Goal: Task Accomplishment & Management: Use online tool/utility

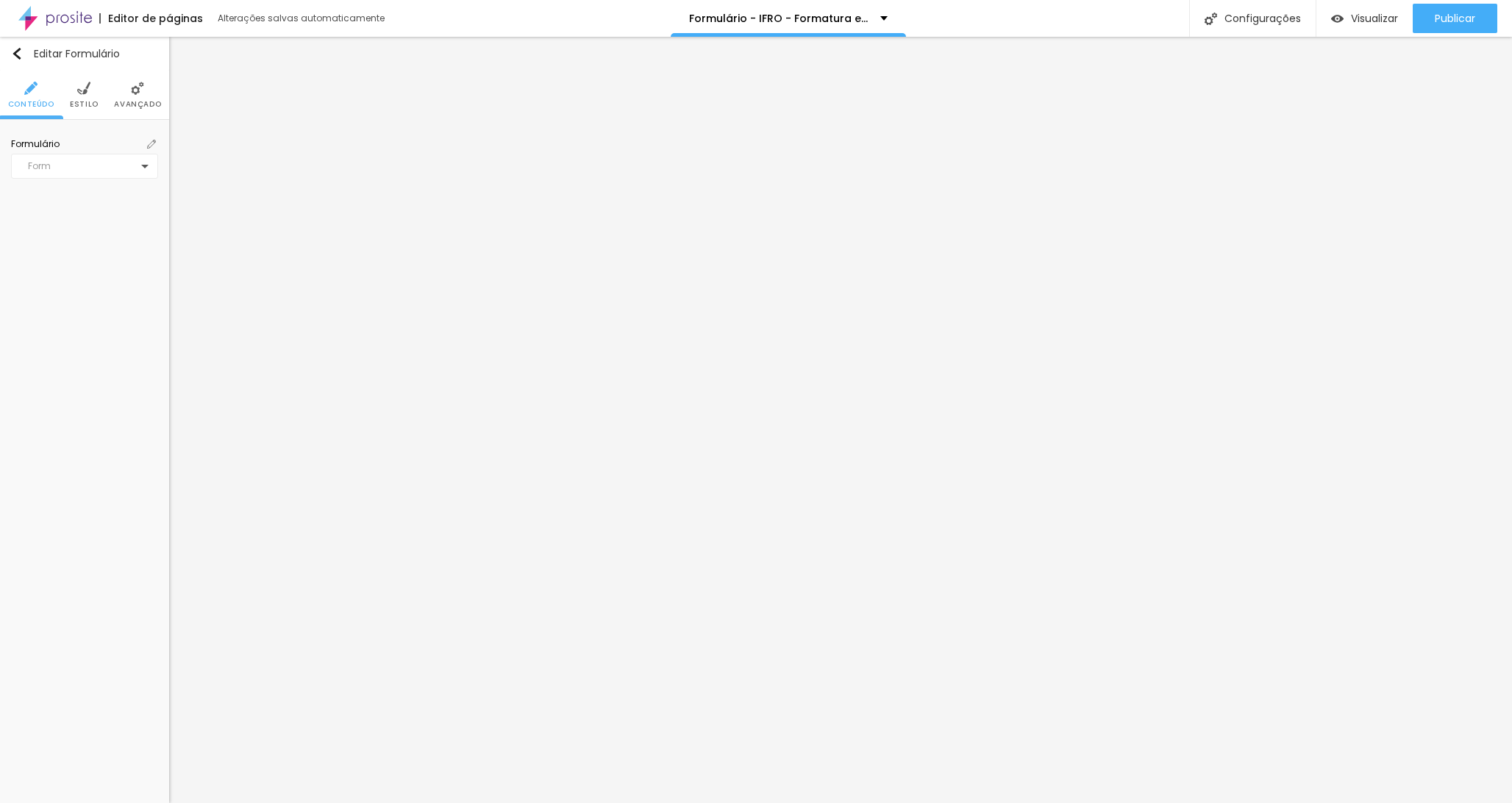
click at [79, 167] on div "Form" at bounding box center [84, 167] width 147 height 25
click at [113, 177] on div "Form" at bounding box center [84, 167] width 147 height 25
click at [118, 166] on div "Contrato | 15 anos" at bounding box center [81, 166] width 120 height 12
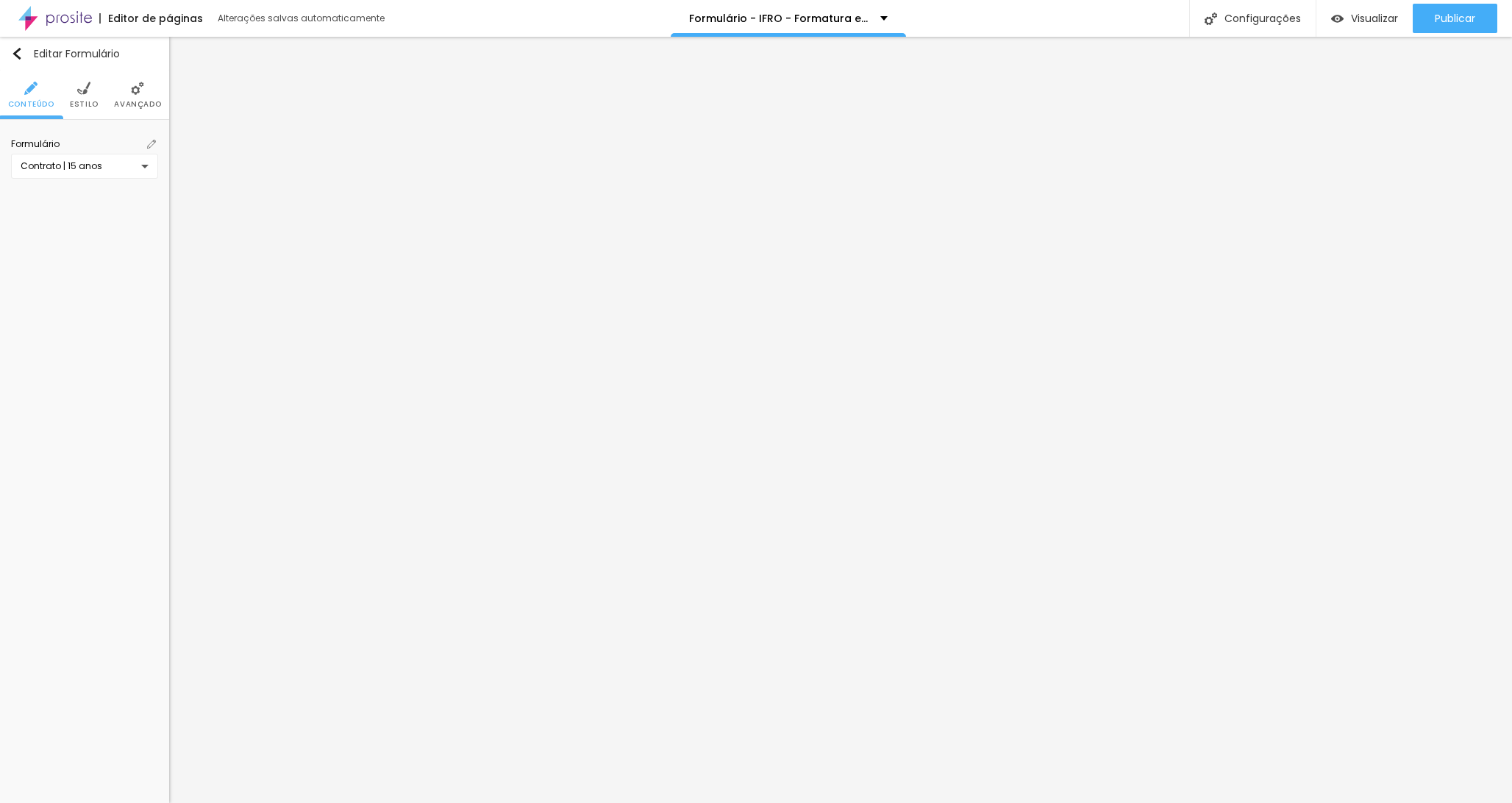
click at [92, 163] on div "Contrato | 15 anos" at bounding box center [81, 166] width 120 height 12
click at [72, 271] on div "Terceiro Ano - Formatura - IFRO - Vilhena" at bounding box center [84, 267] width 139 height 24
click at [144, 139] on span "Formulário" at bounding box center [84, 144] width 147 height 12
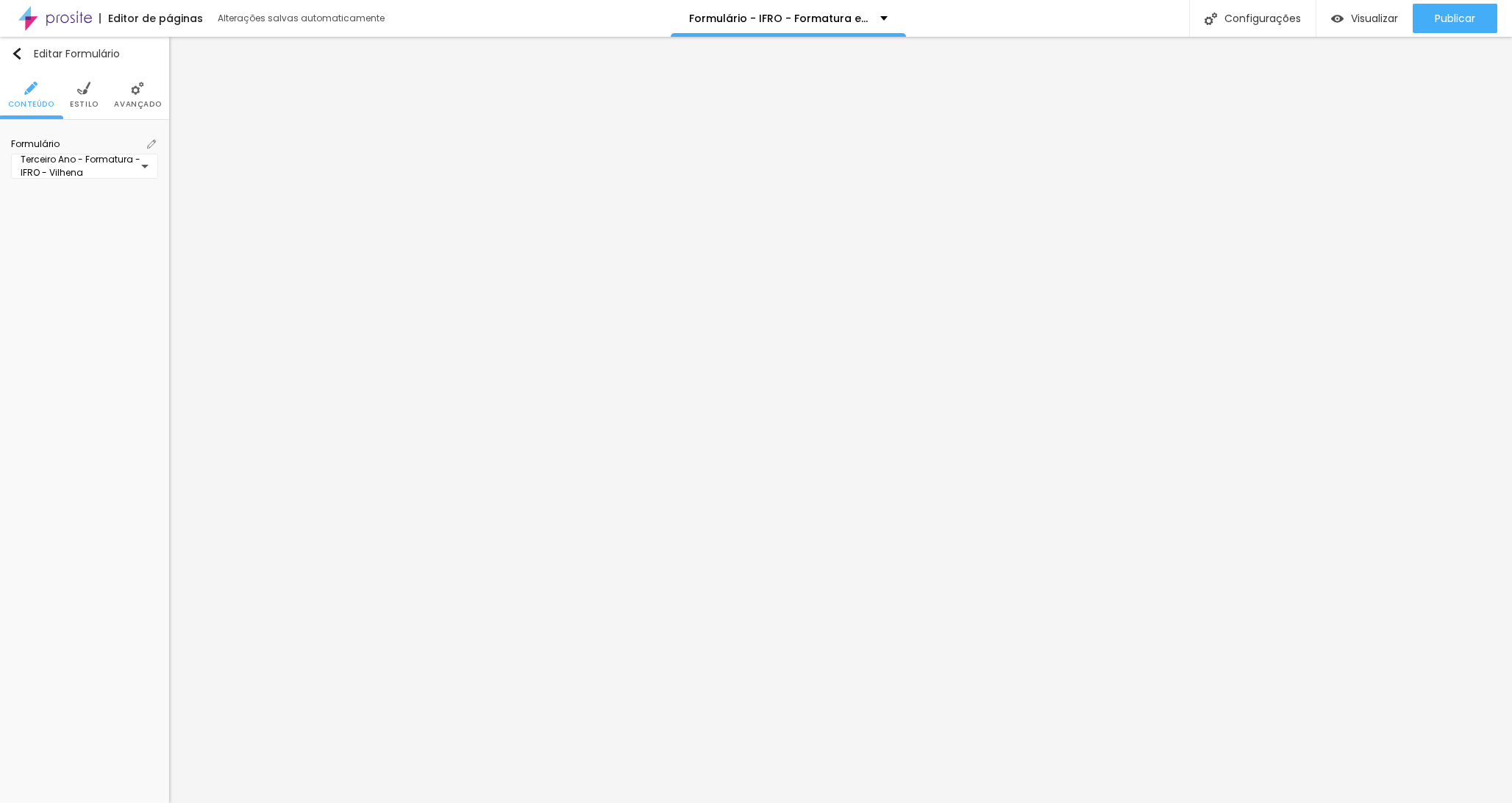
click at [151, 141] on img at bounding box center [152, 144] width 9 height 9
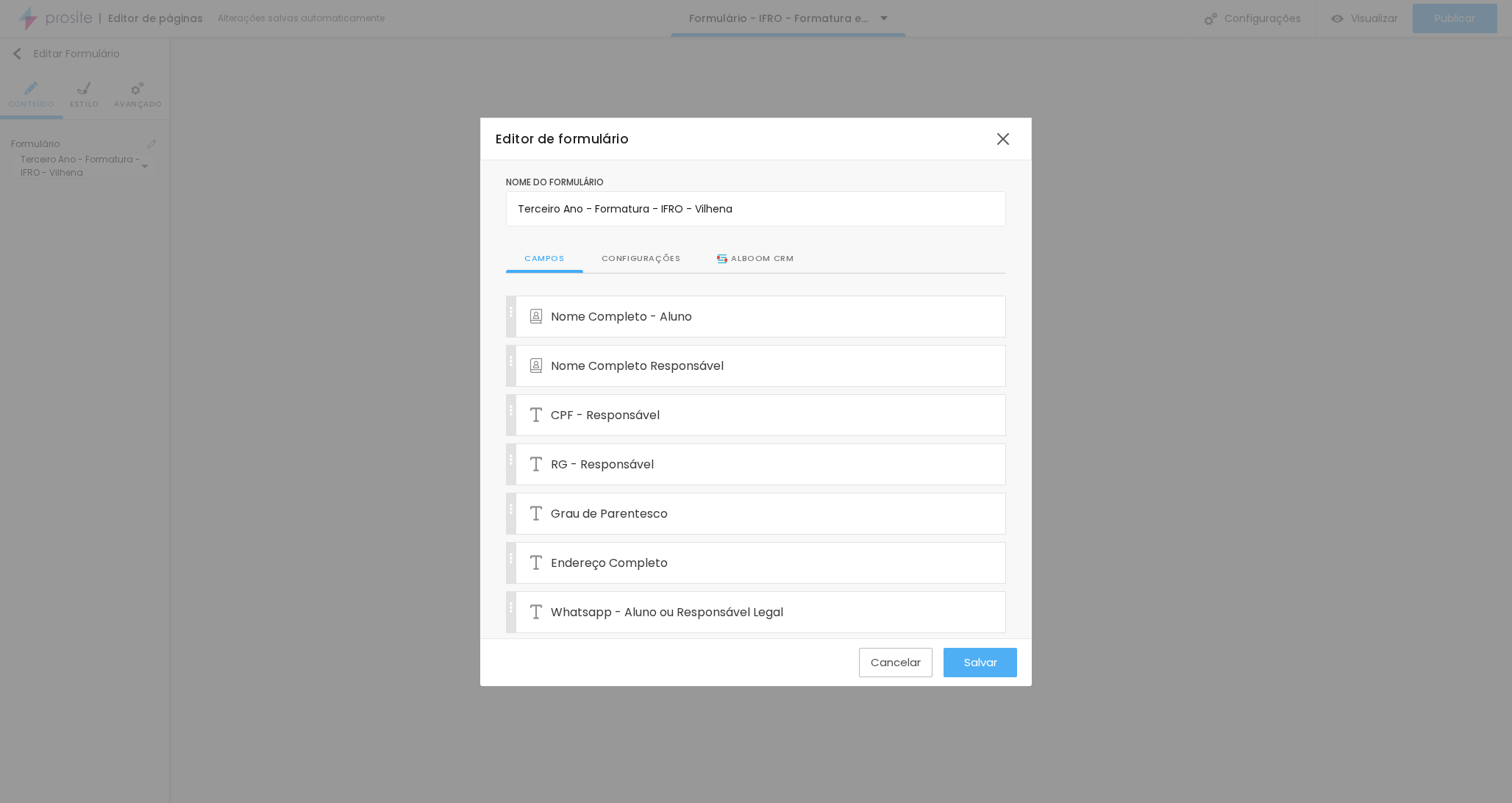
scroll to position [332, 0]
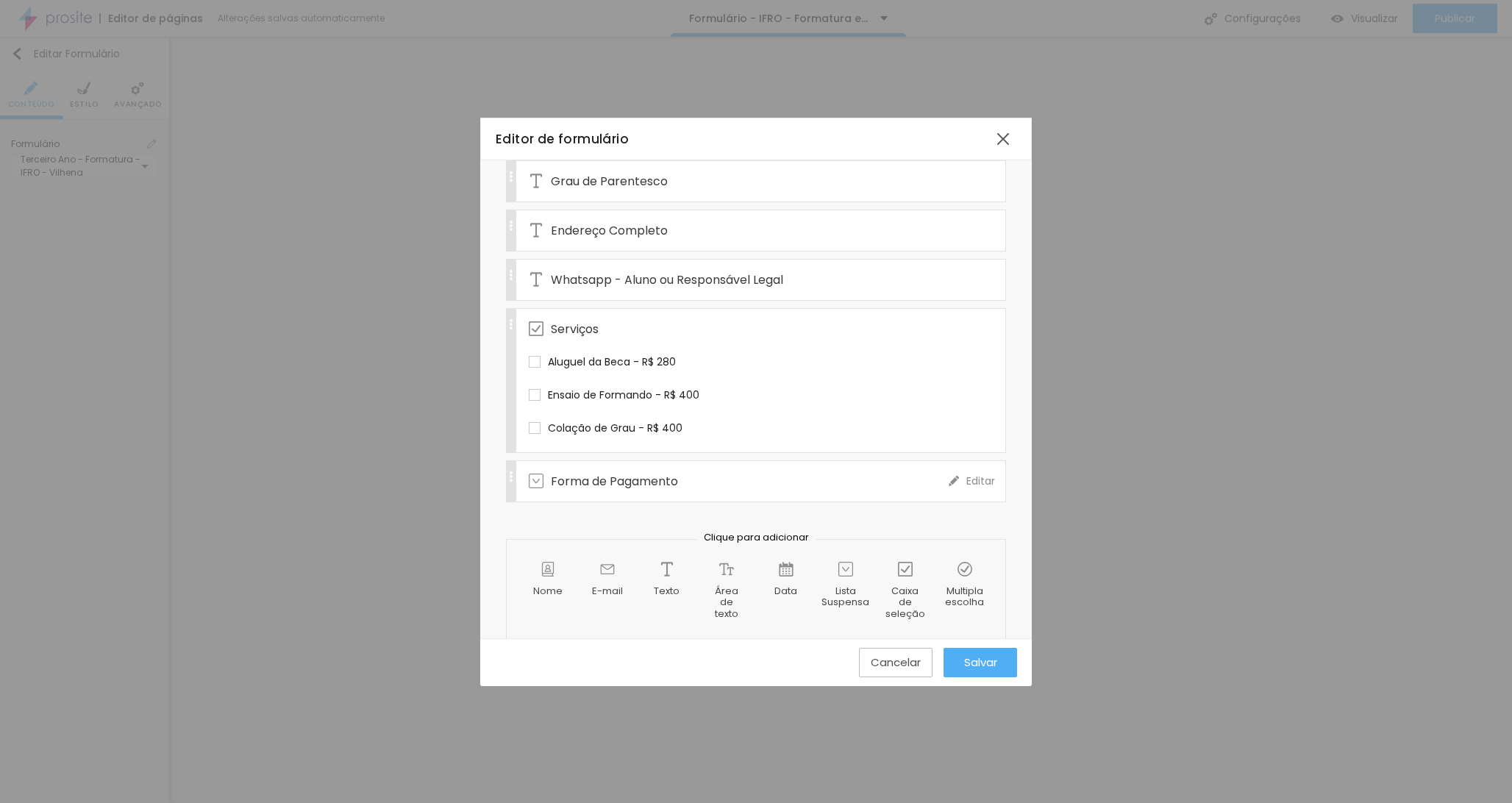
click at [692, 489] on div "Forma de Pagamento" at bounding box center [738, 482] width 420 height 41
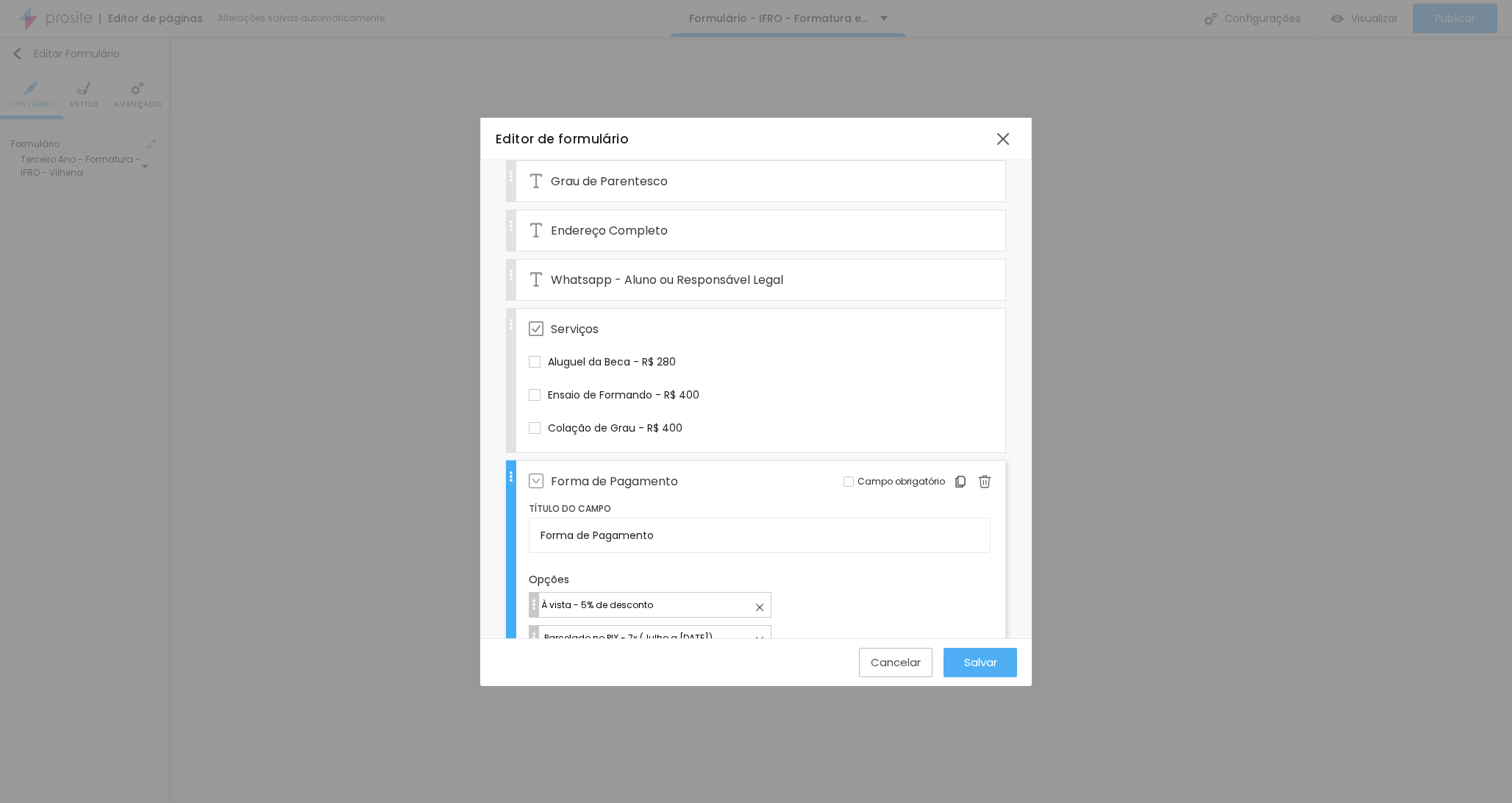
scroll to position [583, 0]
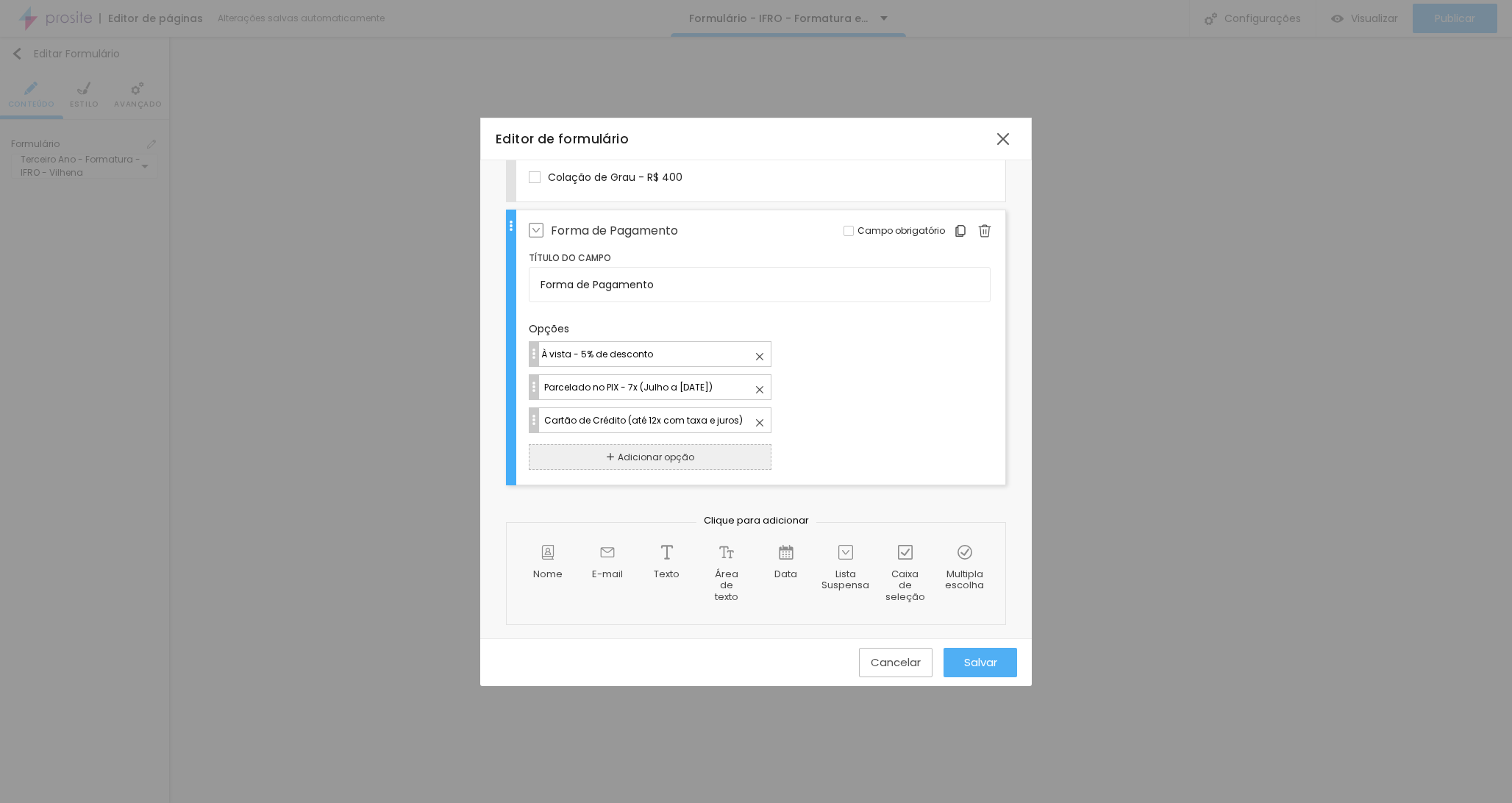
click at [651, 387] on input "Parcelado no PIX - 7x (Julho a [DATE])" at bounding box center [657, 387] width 228 height 15
click at [628, 387] on input "Parcelado no PIX - 7x (Julho a [DATE])" at bounding box center [657, 387] width 228 height 15
click at [655, 387] on input "Parcelado no PIX - 7x (Julho a [DATE])" at bounding box center [657, 387] width 228 height 15
drag, startPoint x: 630, startPoint y: 390, endPoint x: 637, endPoint y: 410, distance: 21.2
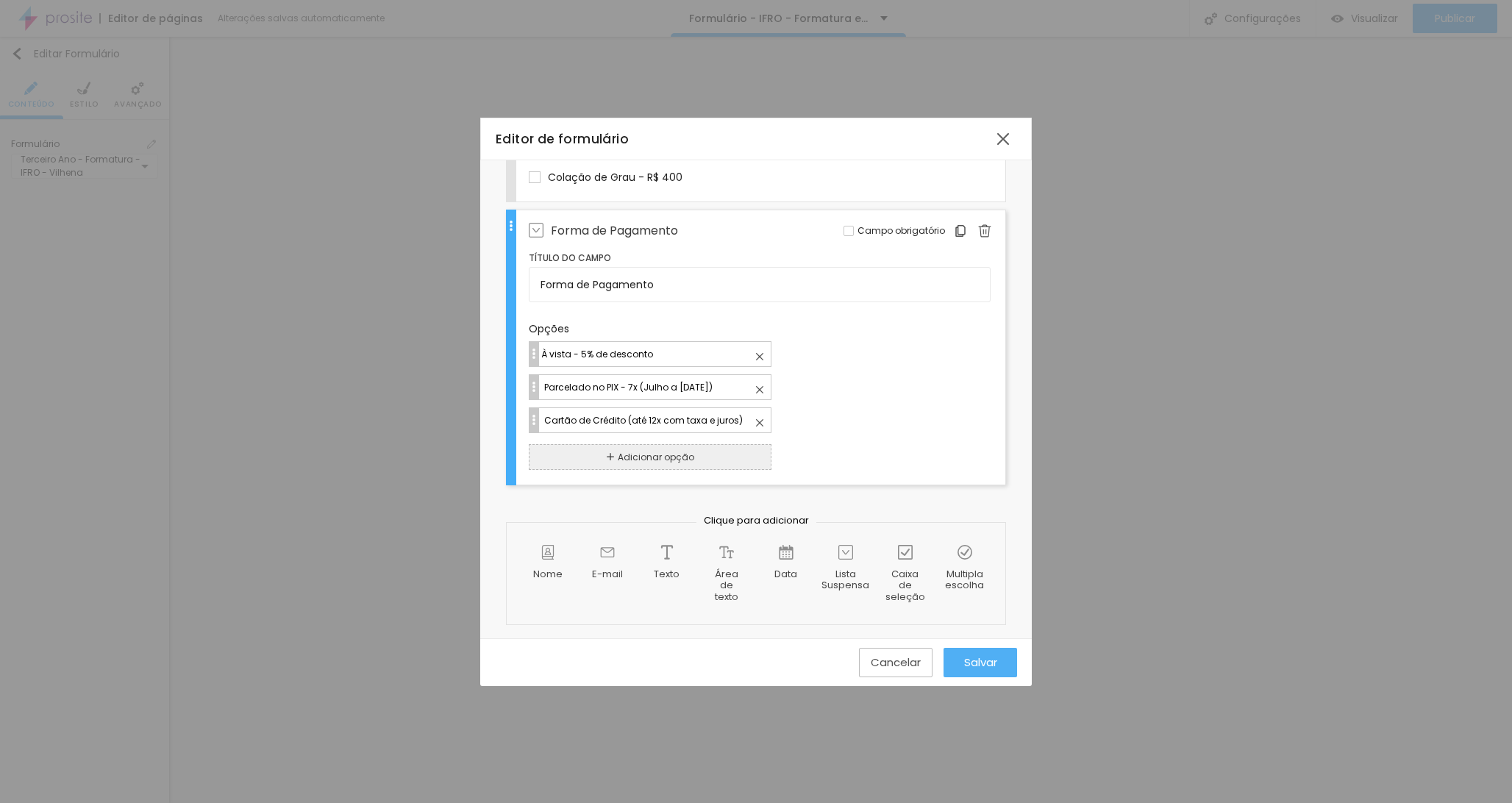
click at [630, 390] on input "Parcelado no PIX - 7x (Julho a [DATE])" at bounding box center [657, 387] width 228 height 15
click at [699, 391] on input "Parcelado no PIX - 7x (Julho a [DATE])" at bounding box center [657, 387] width 228 height 15
click at [630, 379] on input "Parcelado no PIX - 7x (Julho a [DATE])" at bounding box center [657, 387] width 228 height 15
click at [624, 356] on input "À vista - 5% de desconto" at bounding box center [654, 354] width 231 height 15
click at [697, 289] on input "Forma de Pagamento" at bounding box center [759, 284] width 461 height 35
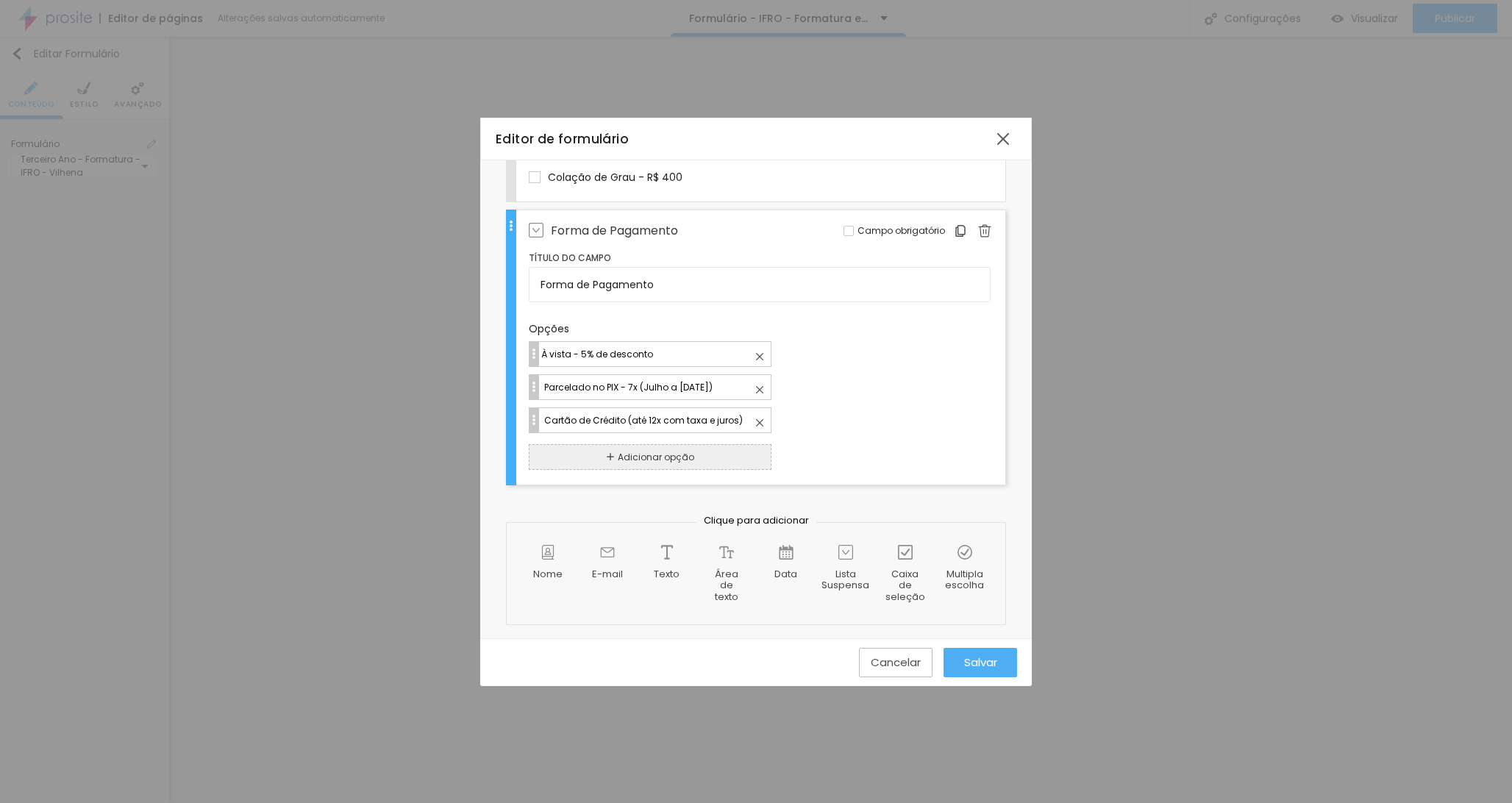
click at [662, 385] on input "Parcelado no PIX - 7x (Julho a [DATE])" at bounding box center [657, 387] width 228 height 15
click at [668, 356] on input "À vista - 5% de desconto" at bounding box center [654, 354] width 231 height 15
drag, startPoint x: 653, startPoint y: 222, endPoint x: 645, endPoint y: 273, distance: 51.6
click at [653, 222] on span "Forma de Pagamento" at bounding box center [614, 231] width 128 height 18
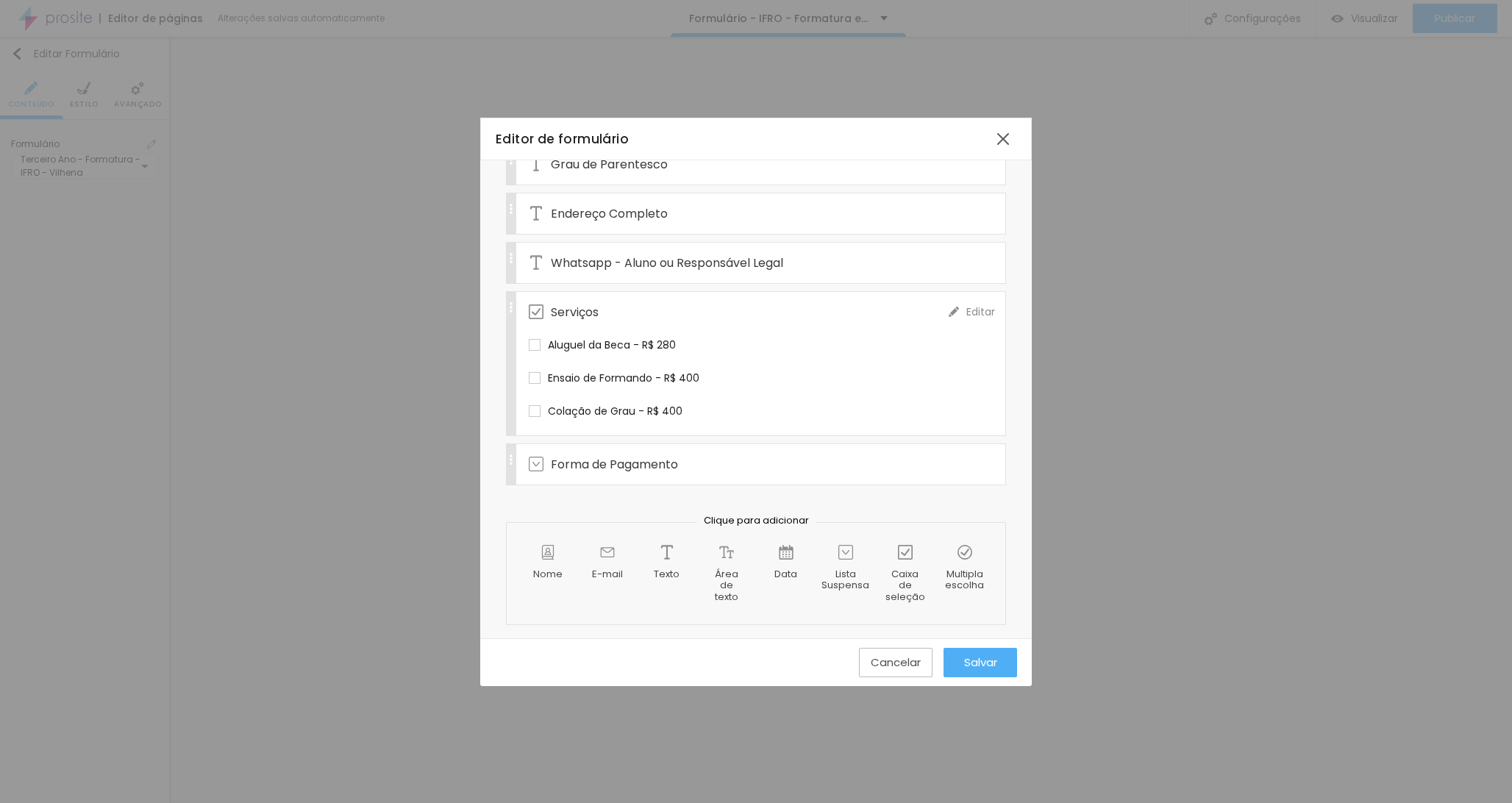
click at [636, 389] on div "Ensaio de Formando - R$ 400" at bounding box center [650, 378] width 242 height 25
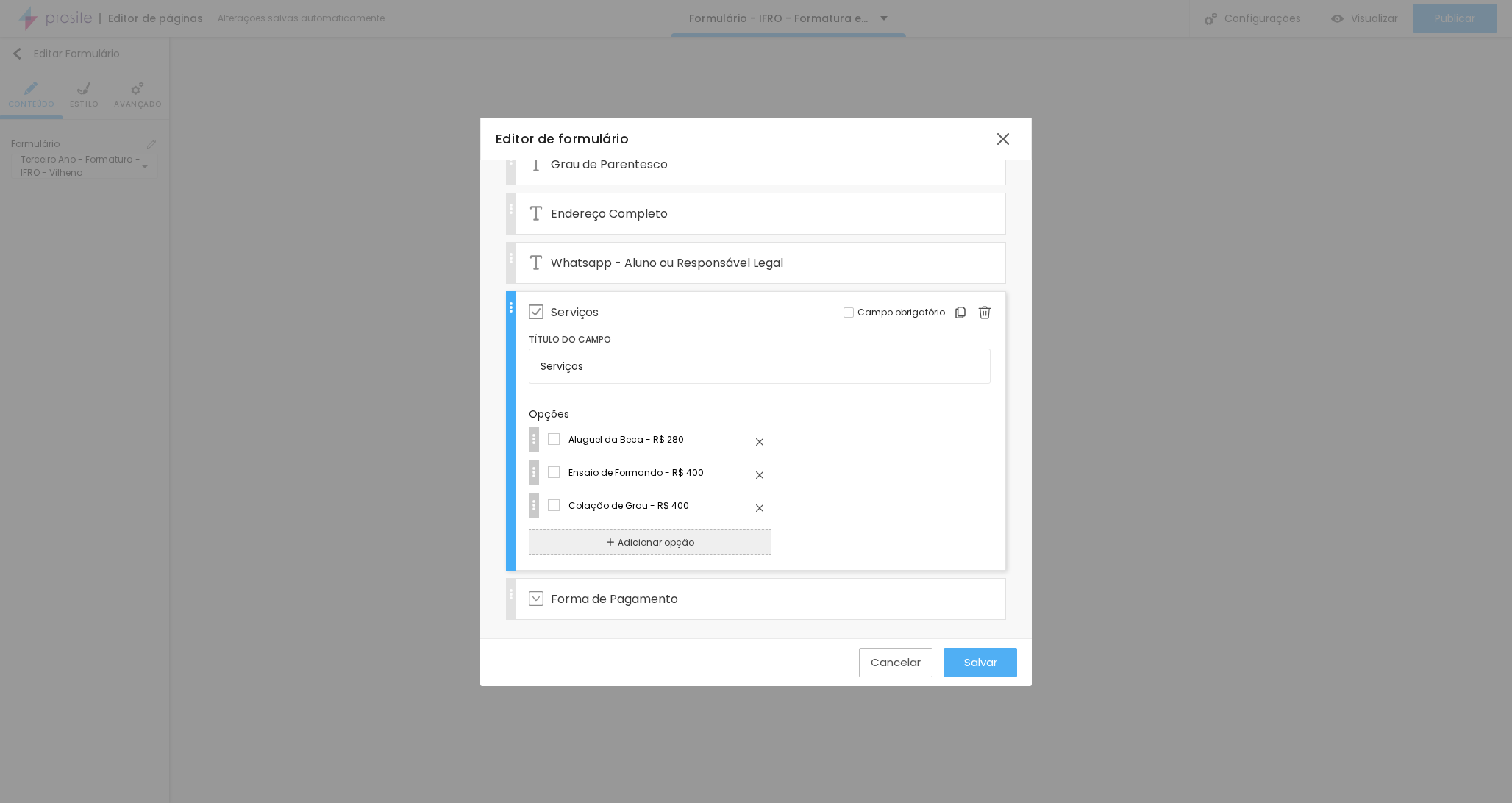
click at [994, 661] on span "Salvar" at bounding box center [980, 663] width 33 height 13
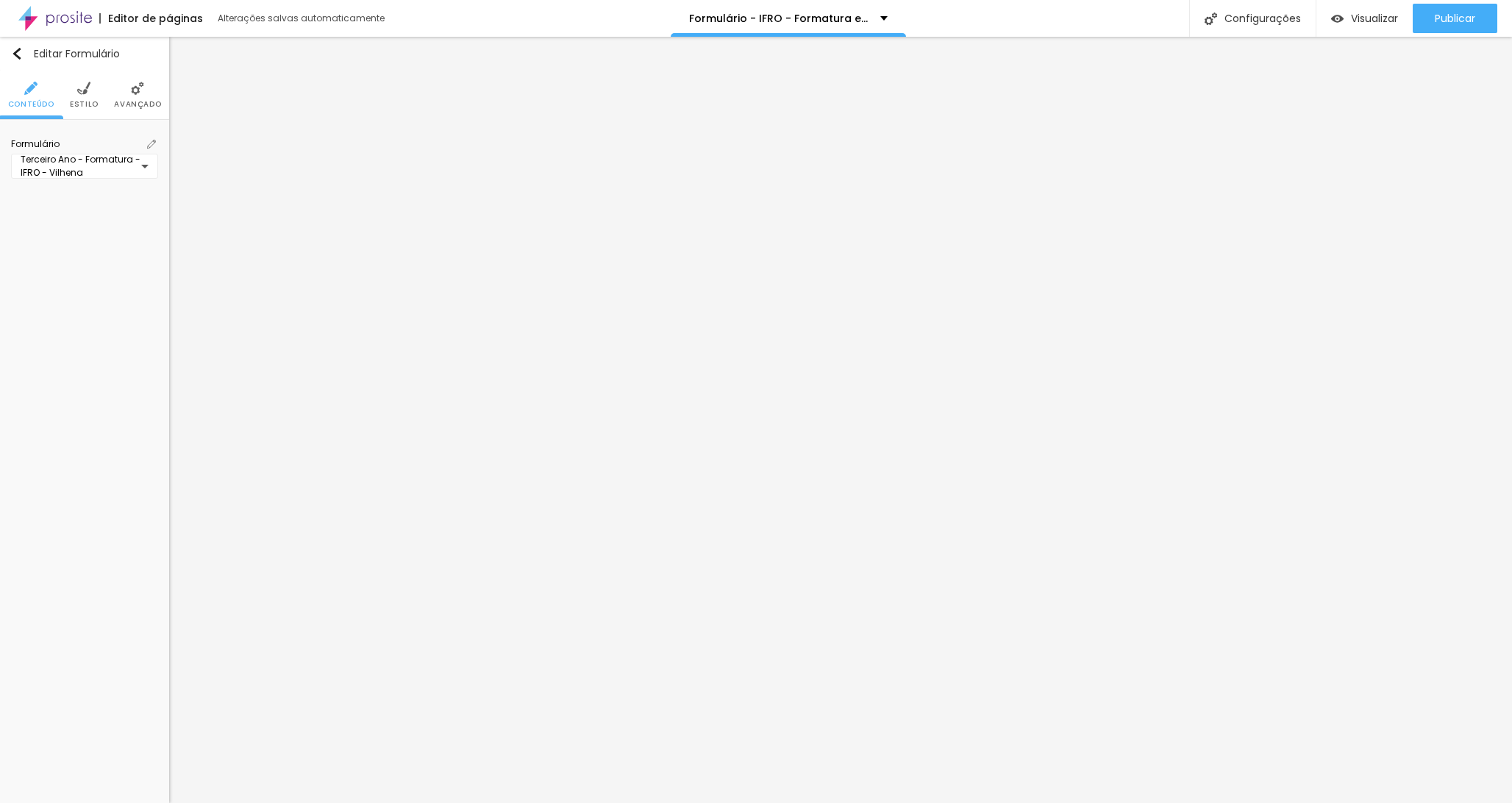
click at [124, 251] on div "Editar Formulário Conteúdo Estilo Avançado Formulário Terceiro Ano - Formatura …" at bounding box center [84, 420] width 169 height 767
click at [149, 145] on img at bounding box center [152, 144] width 9 height 9
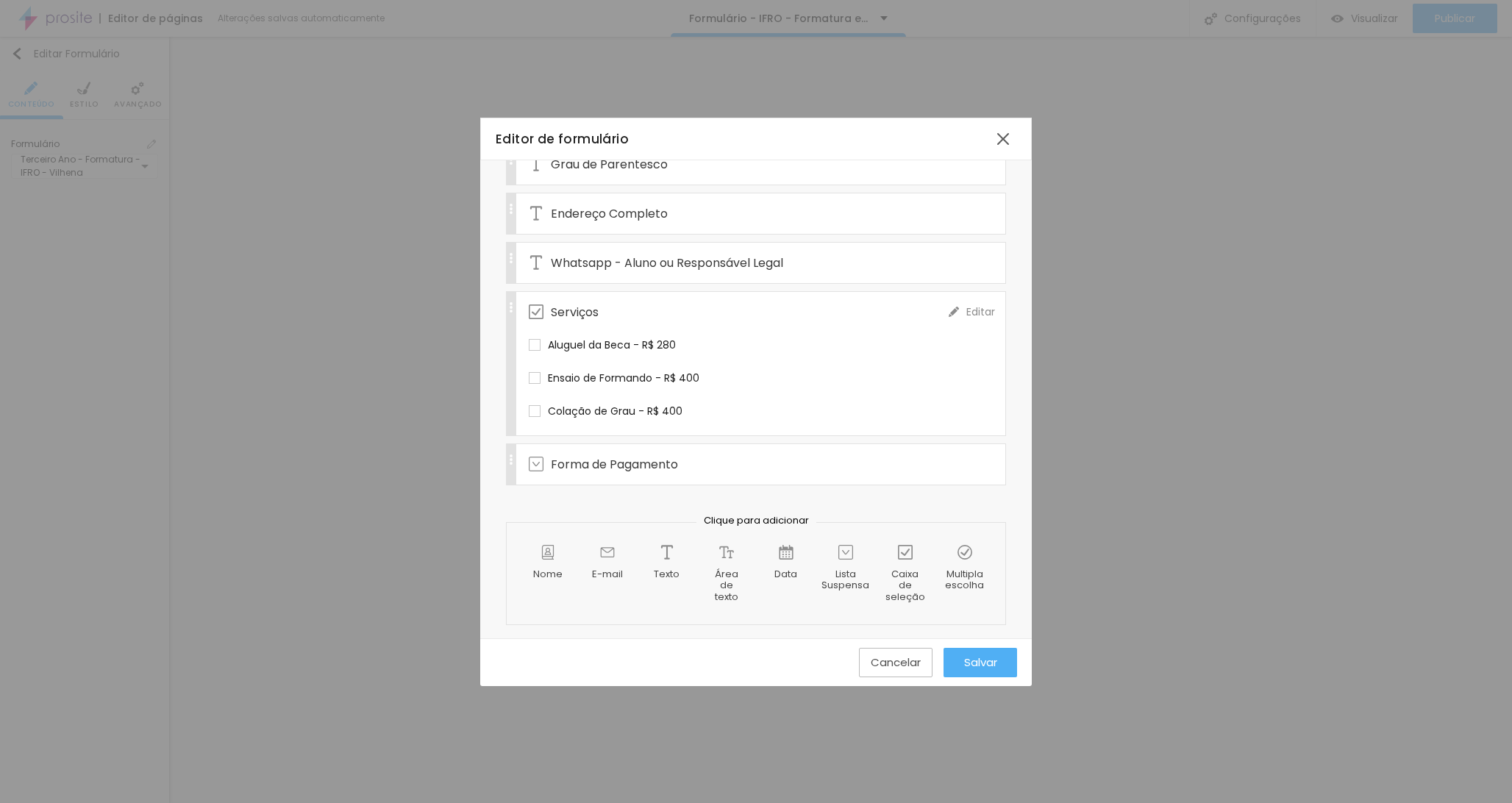
click at [646, 335] on div "Aluguel da Beca - R$ 280" at bounding box center [650, 345] width 242 height 25
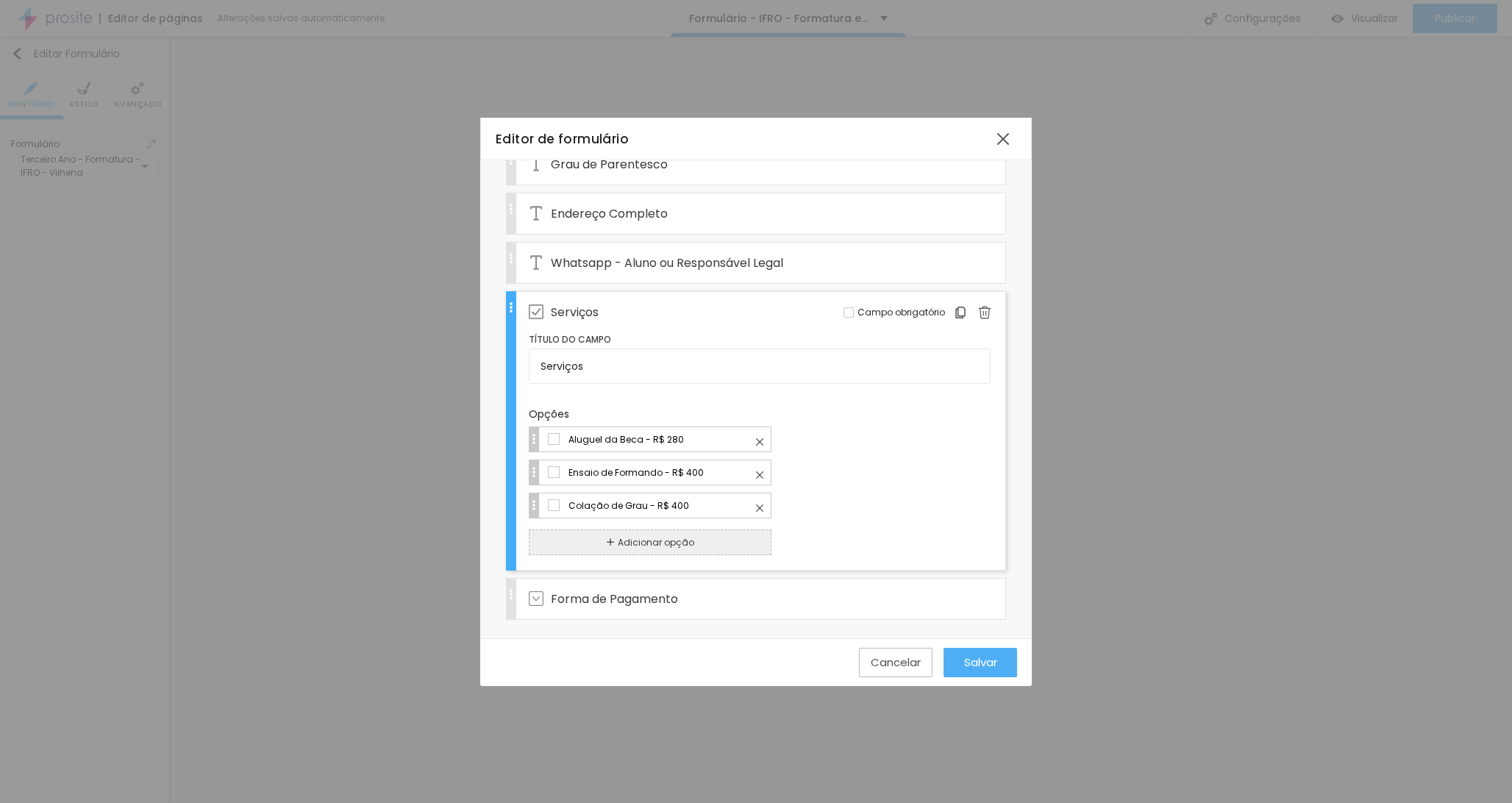
click at [704, 442] on input "Aluguel da Beca - R$ 280" at bounding box center [663, 439] width 193 height 15
click at [878, 308] on span "Campo obrigatório" at bounding box center [901, 312] width 88 height 14
click at [696, 517] on div "Colação de Grau - R$ 400" at bounding box center [650, 505] width 242 height 25
click at [693, 502] on input "Colação de Grau - R$ 400" at bounding box center [663, 505] width 193 height 15
click at [673, 460] on div "Ensaio de Formando - R$ 400" at bounding box center [650, 473] width 242 height 25
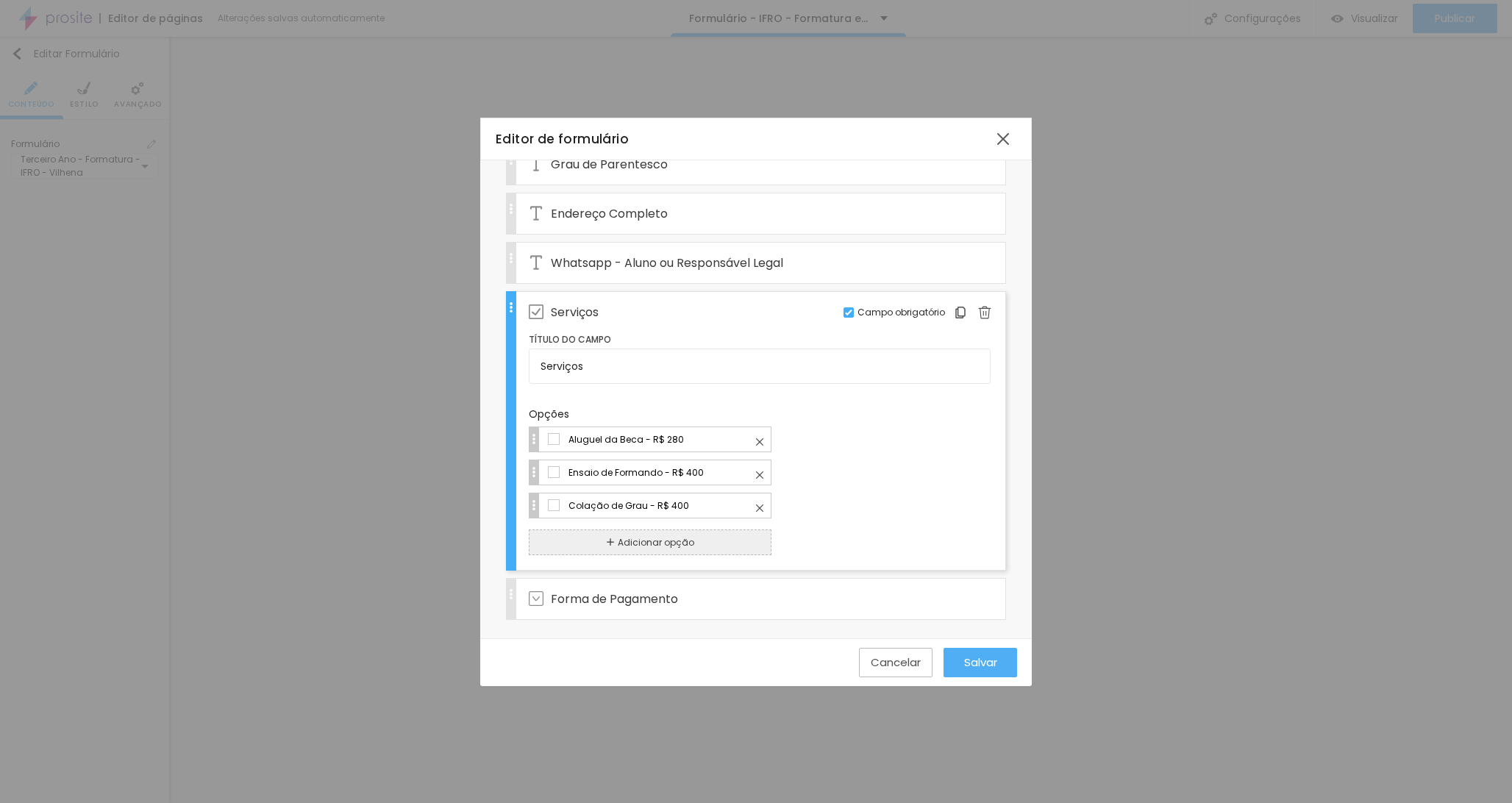
click at [562, 425] on label "Opções Aluguel da Beca - R$ 280 Ensaio de Formando - R$ 400 Colação de Grau - R…" at bounding box center [759, 466] width 461 height 119
click at [548, 438] on div at bounding box center [553, 439] width 12 height 12
click at [550, 438] on div at bounding box center [553, 439] width 12 height 12
click at [551, 438] on div at bounding box center [553, 439] width 12 height 12
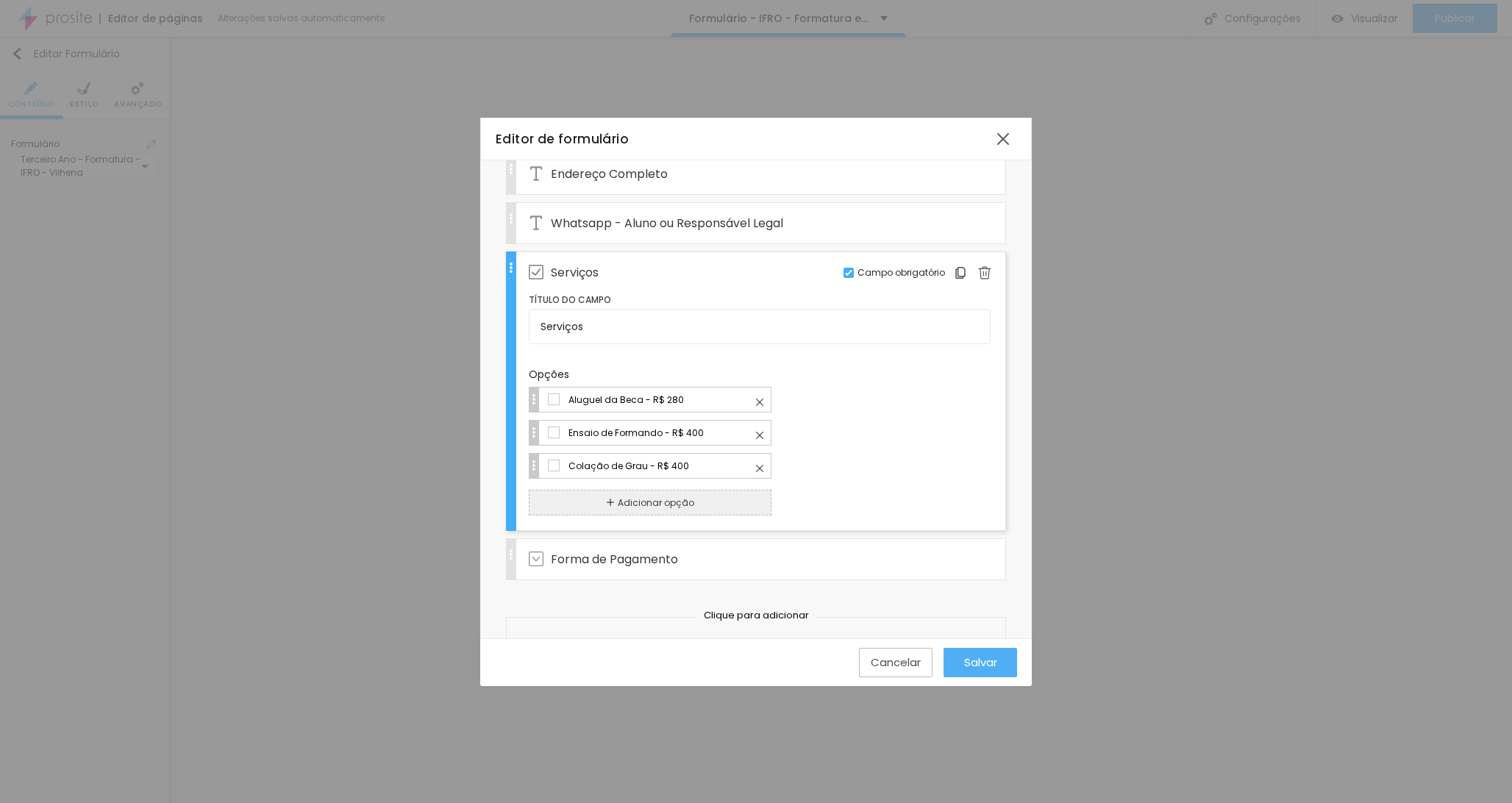
scroll to position [443, 0]
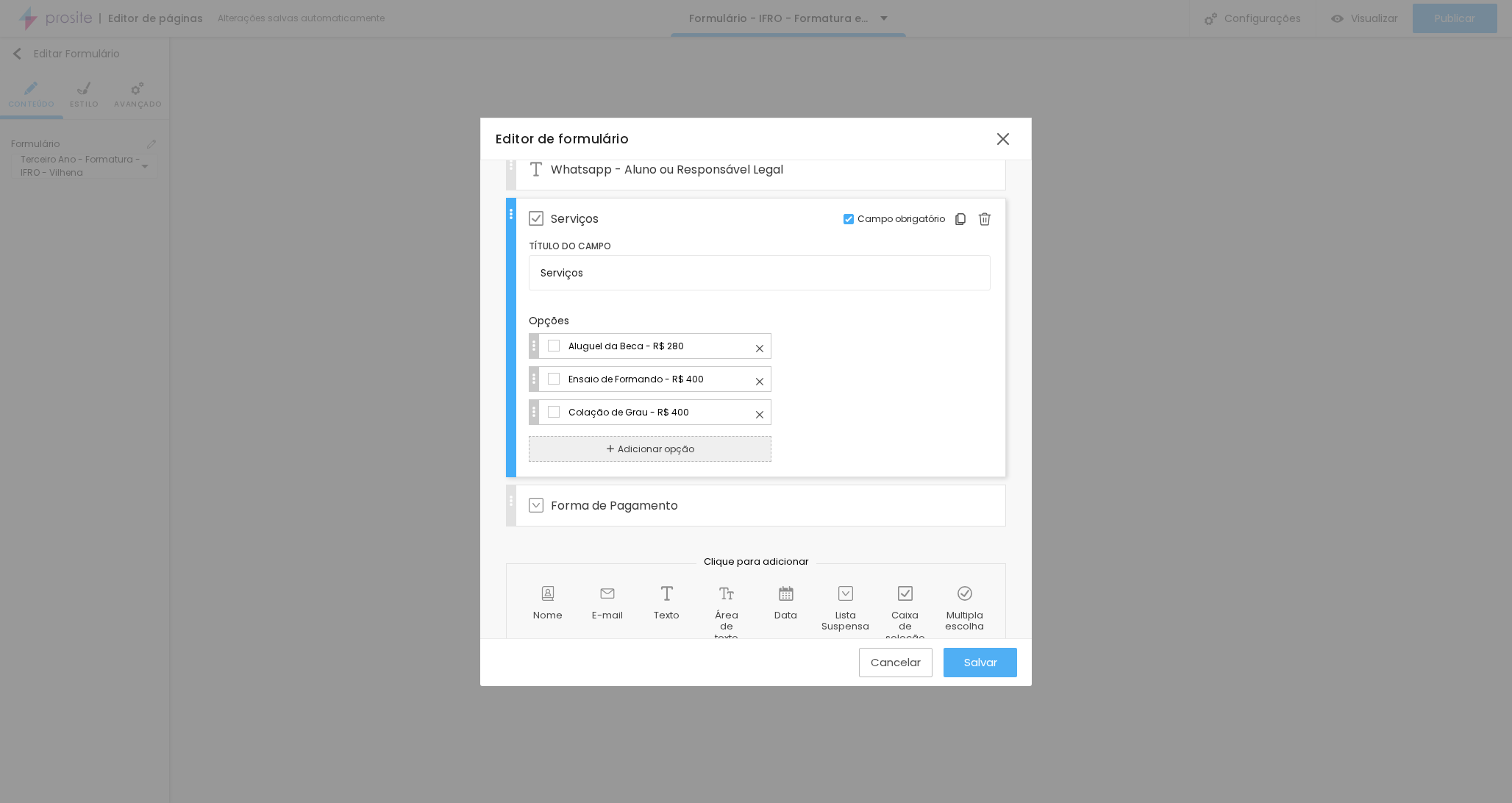
click at [680, 447] on span "Adicionar opção" at bounding box center [656, 448] width 77 height 14
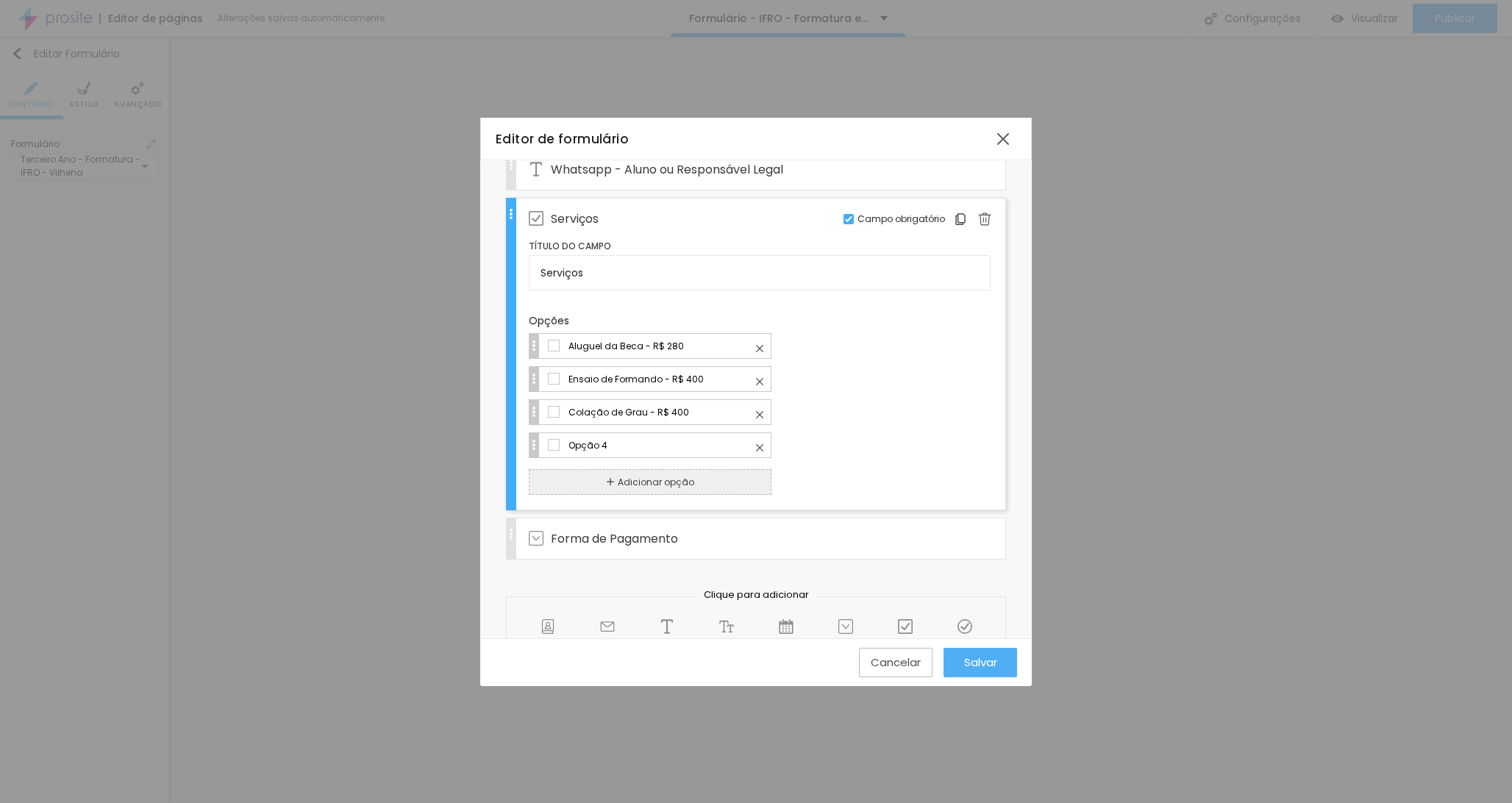
click at [678, 444] on input "Opção 4" at bounding box center [663, 445] width 193 height 15
click at [759, 446] on img at bounding box center [759, 448] width 7 height 7
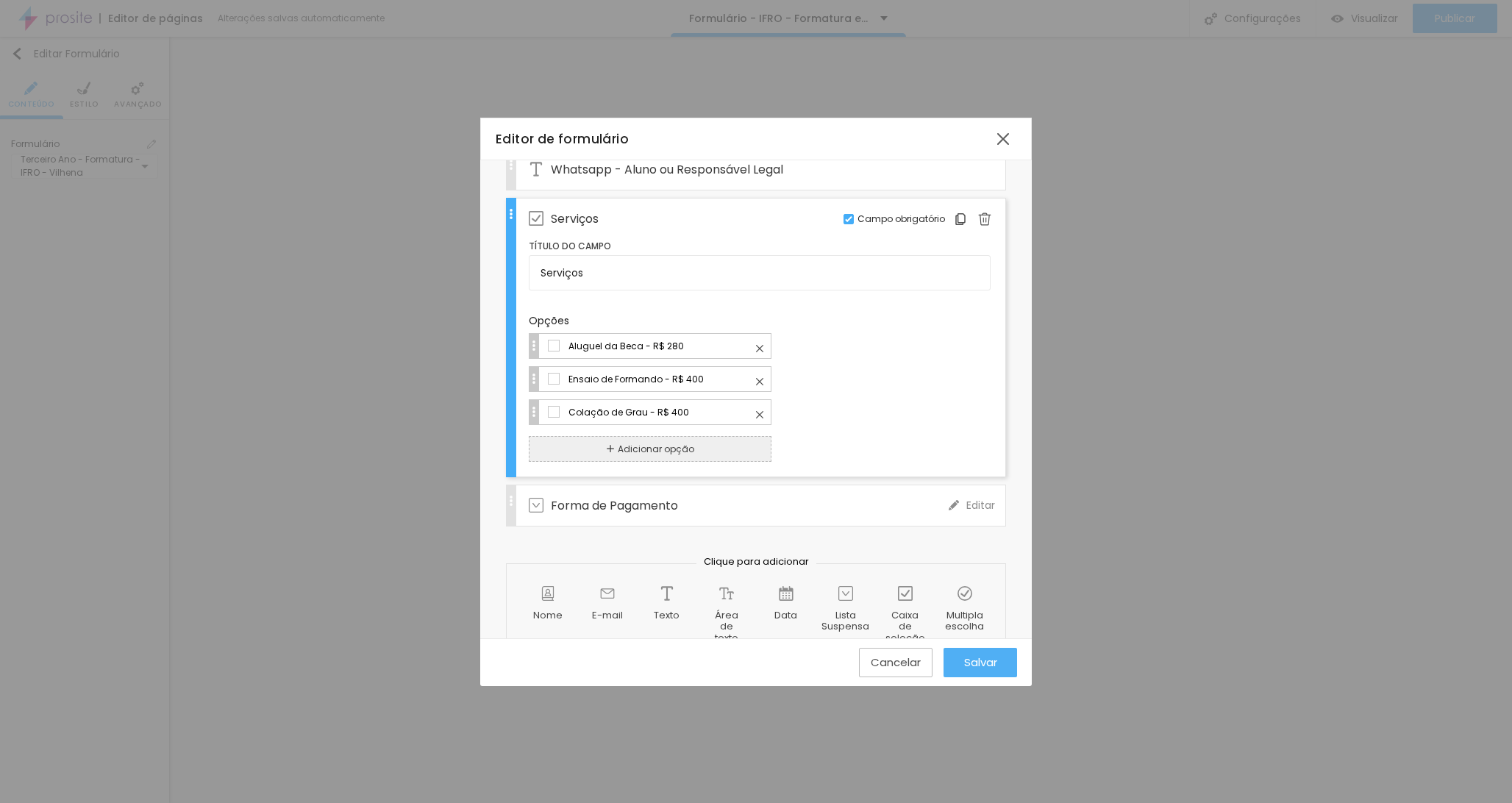
click at [747, 504] on div "Forma de Pagamento" at bounding box center [738, 505] width 420 height 41
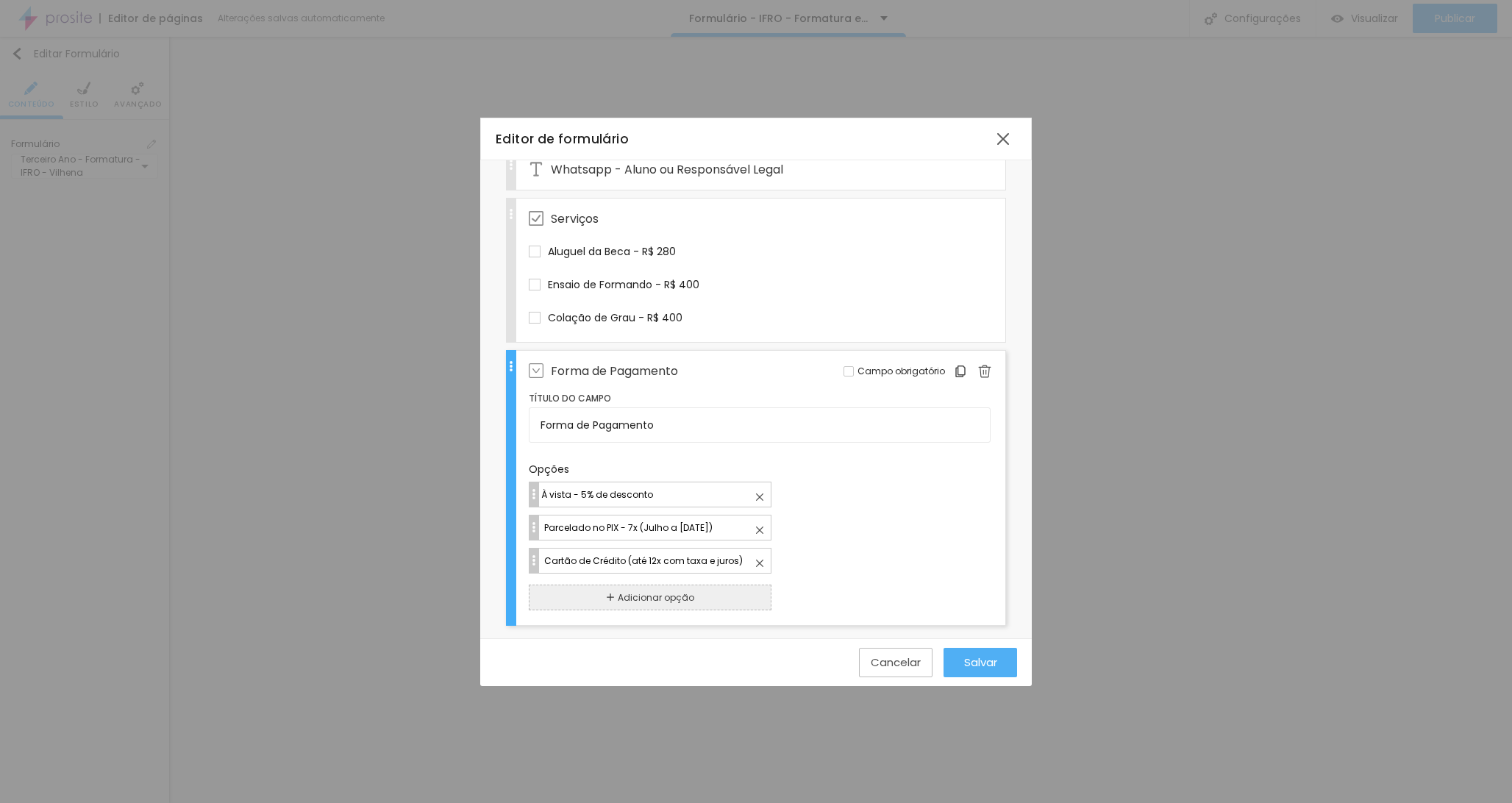
click at [670, 500] on input "À vista - 5% de desconto" at bounding box center [654, 494] width 231 height 15
click at [966, 658] on span "Salvar" at bounding box center [980, 663] width 33 height 13
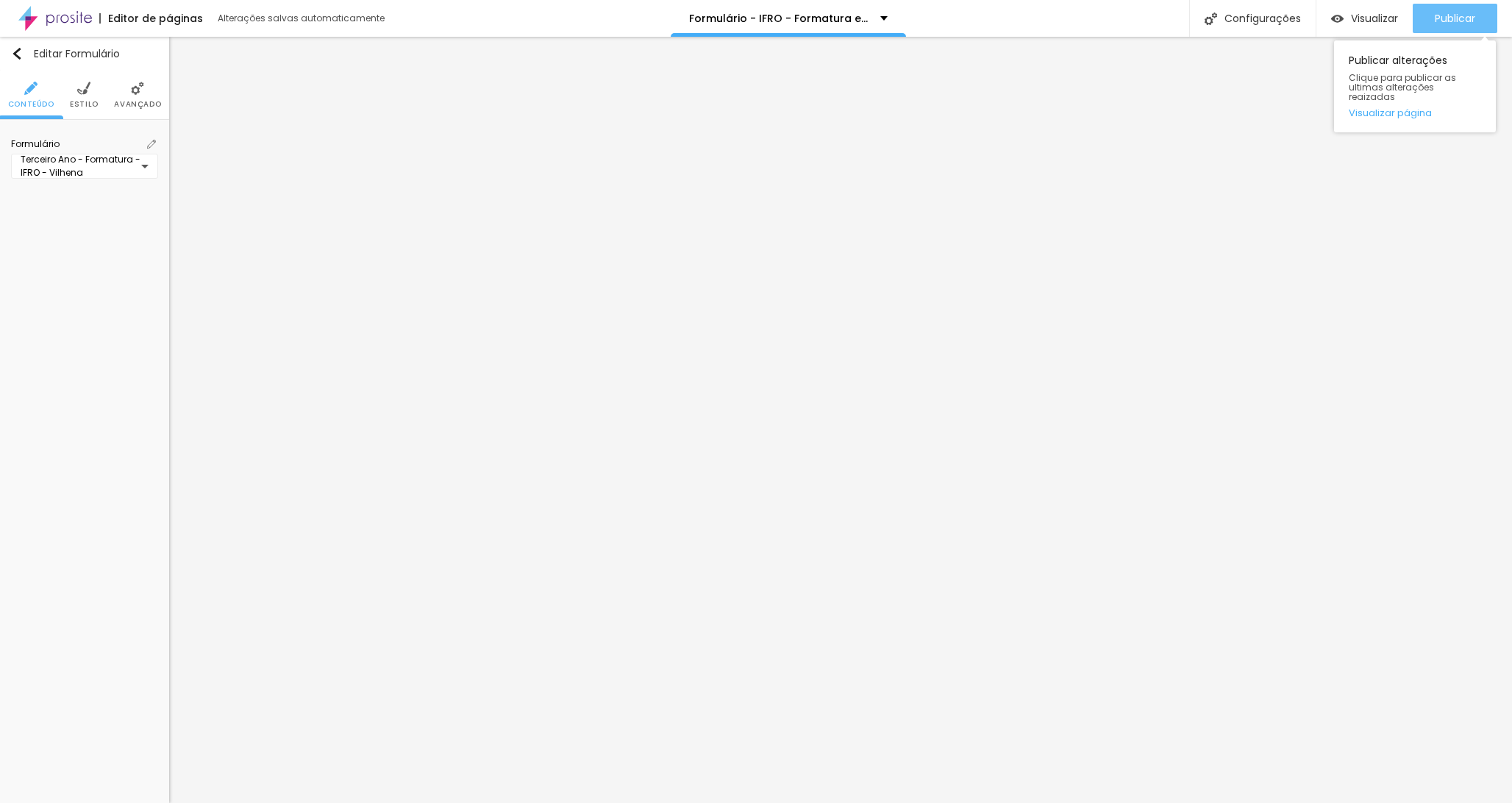
click at [1454, 24] on span "Publicar" at bounding box center [1454, 18] width 41 height 12
click at [1374, 22] on span "Visualizar" at bounding box center [1374, 18] width 47 height 12
